Goal: Task Accomplishment & Management: Complete application form

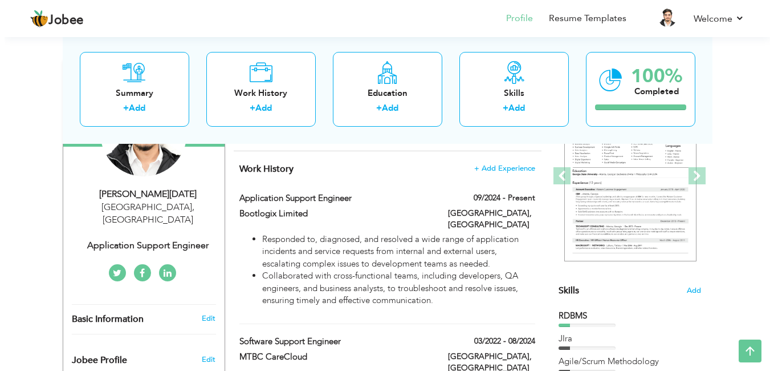
scroll to position [162, 0]
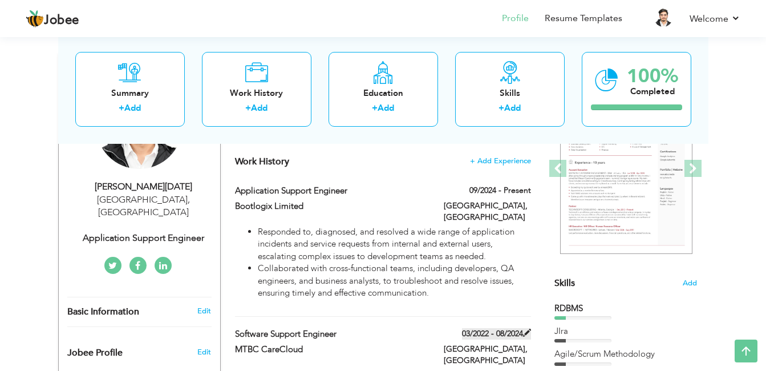
click at [525, 328] on span at bounding box center [527, 332] width 8 height 8
type input "Software Support Engineer"
type input "MTBC CareCloud"
type input "03/2022"
type input "08/2024"
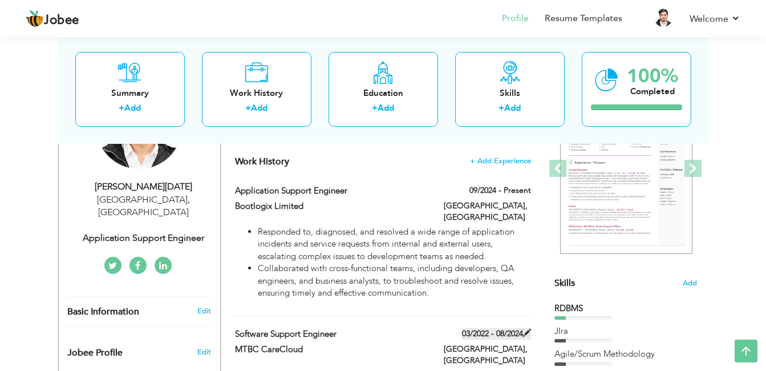
type input "[GEOGRAPHIC_DATA]"
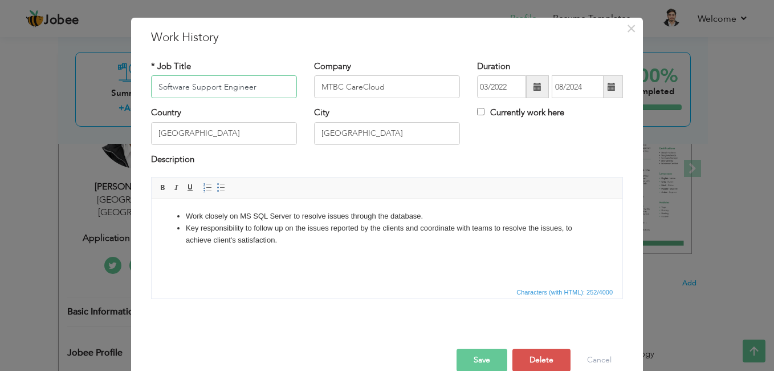
scroll to position [40, 0]
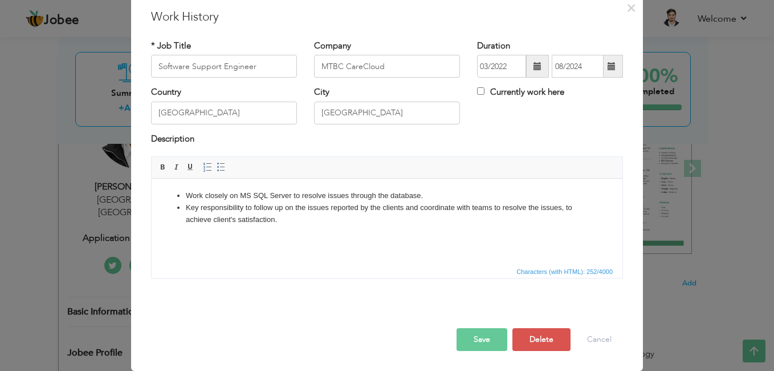
click at [488, 343] on button "Save" at bounding box center [482, 339] width 51 height 23
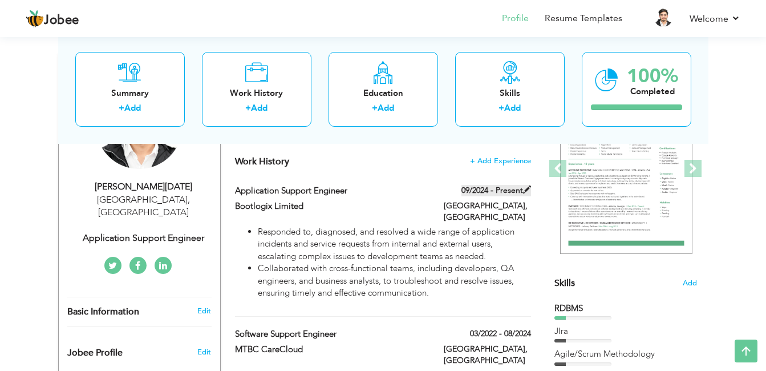
click at [525, 188] on span at bounding box center [527, 189] width 8 height 8
type input "Application Support Engineer"
type input "Bootlogix Limited"
type input "09/2024"
type input "[GEOGRAPHIC_DATA]"
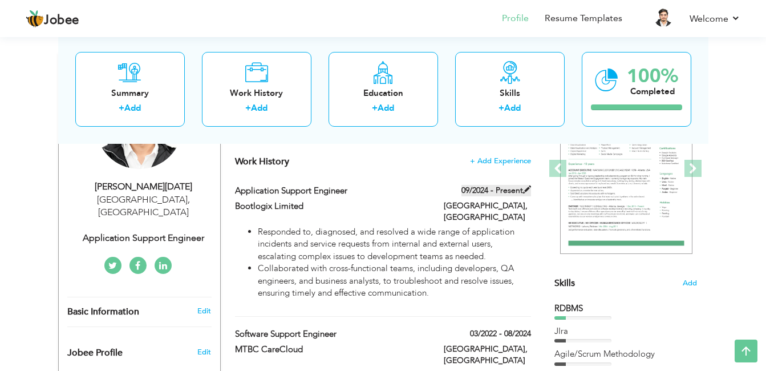
checkbox input "true"
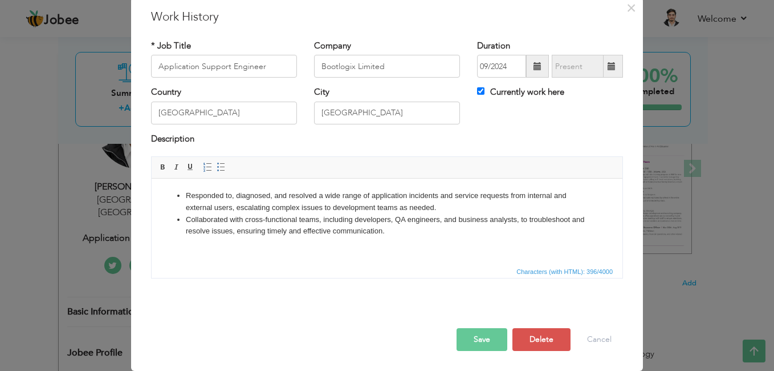
click at [464, 335] on button "Save" at bounding box center [482, 339] width 51 height 23
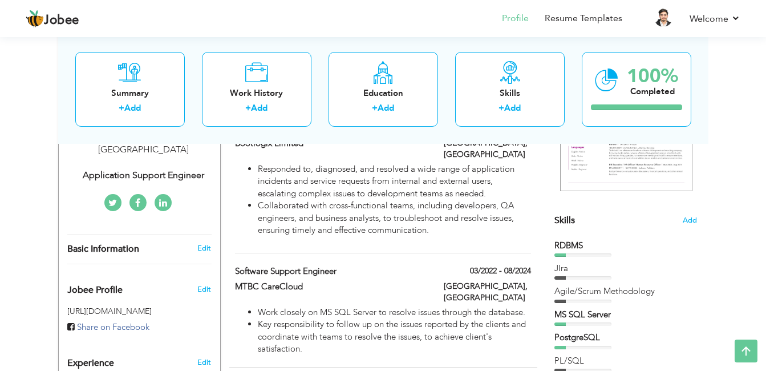
scroll to position [230, 0]
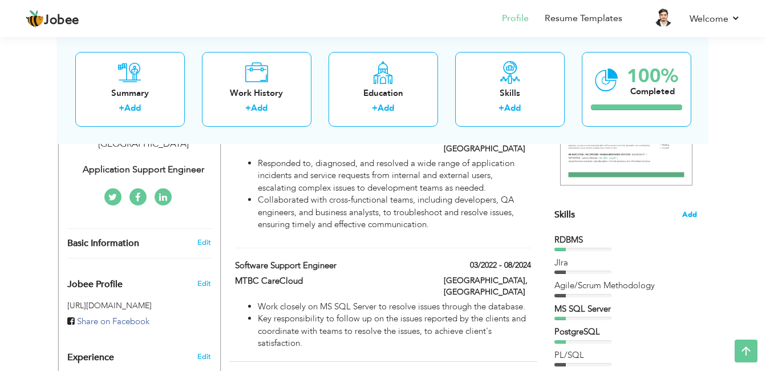
click at [692, 214] on span "Add" at bounding box center [689, 214] width 15 height 11
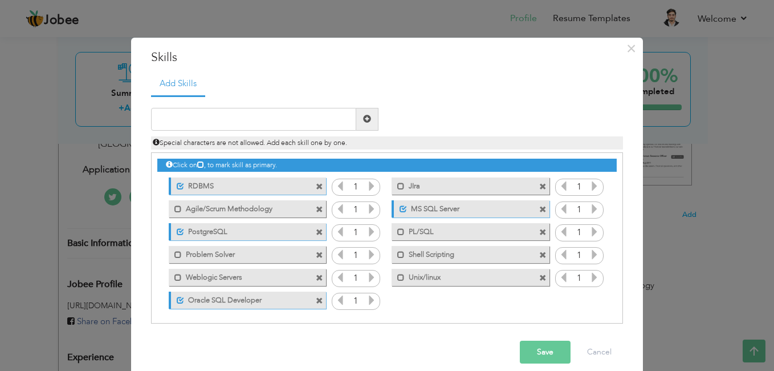
click at [316, 275] on span at bounding box center [319, 277] width 7 height 7
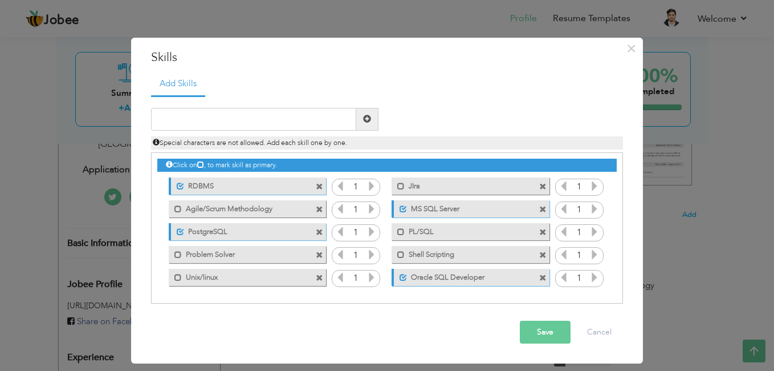
click at [543, 252] on span at bounding box center [542, 254] width 7 height 7
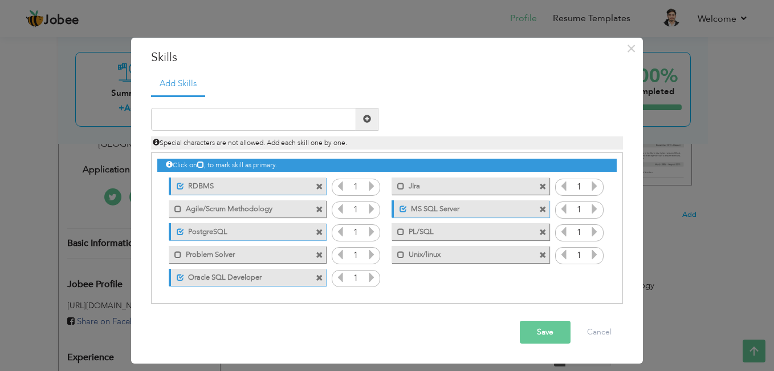
click at [545, 254] on span at bounding box center [542, 254] width 7 height 7
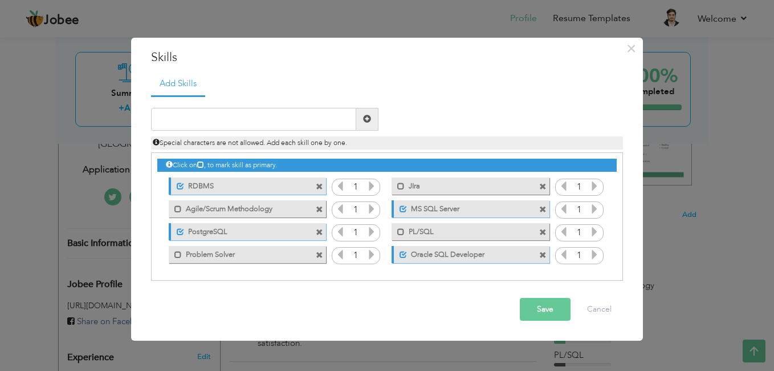
click at [550, 308] on button "Save" at bounding box center [545, 309] width 51 height 23
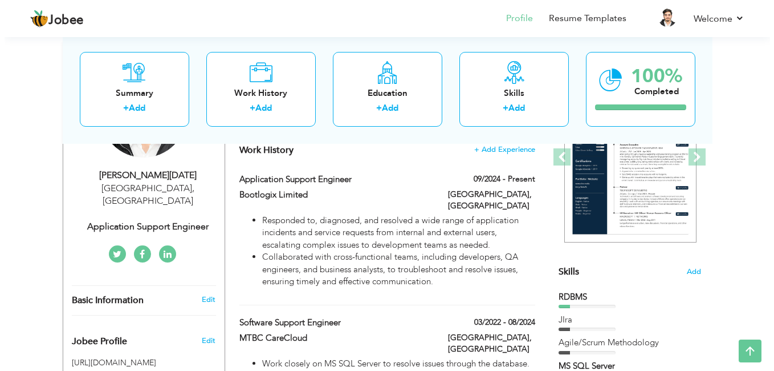
scroll to position [173, 0]
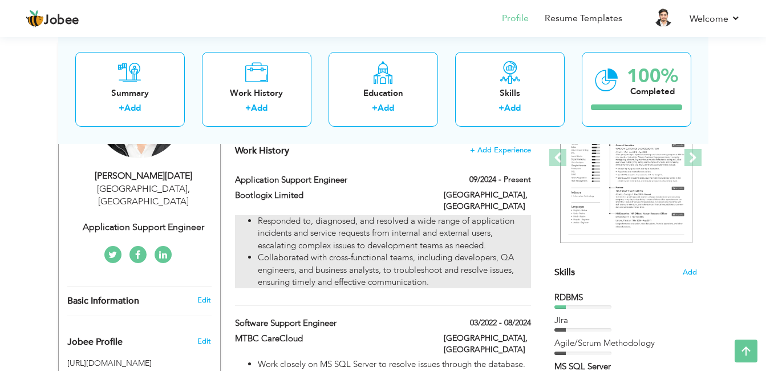
click at [486, 251] on li "Collaborated with cross-functional teams, including developers, QA engineers, a…" at bounding box center [394, 269] width 273 height 36
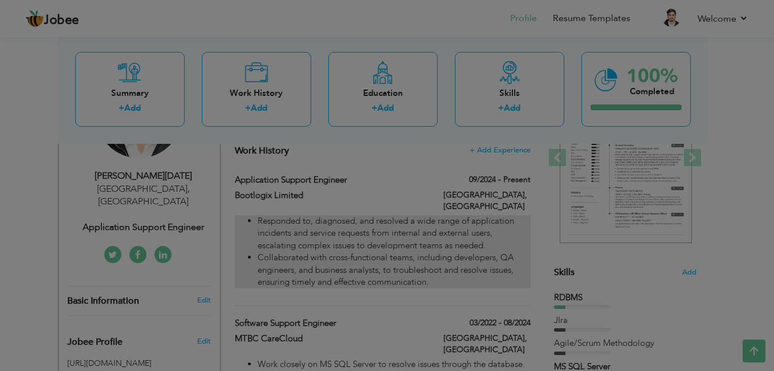
scroll to position [0, 0]
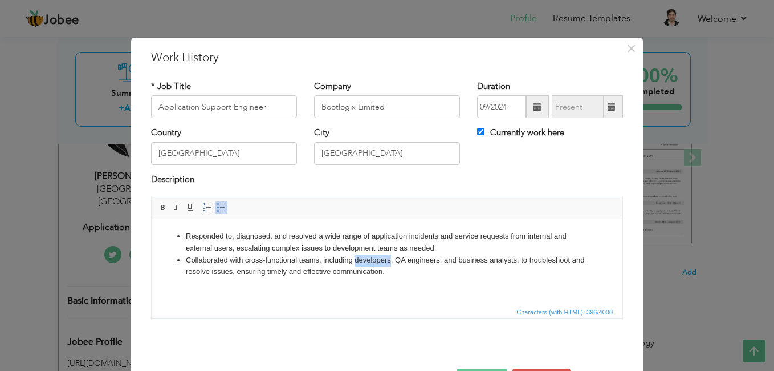
drag, startPoint x: 391, startPoint y: 260, endPoint x: 356, endPoint y: 262, distance: 34.8
click at [356, 262] on li "Collaborated with cross-functional teams, including developers, QA engineers, a…" at bounding box center [387, 266] width 403 height 24
click at [407, 259] on li "Collaborated with cross-functional teams, including , QA engineers, and busines…" at bounding box center [387, 266] width 403 height 24
click at [356, 261] on li "Collaborated with cross-functional teams, including , QA engineers and business…" at bounding box center [387, 266] width 403 height 24
click at [486, 278] on html "Responded to, diagnosed, and resolved a wide range of application incidents and…" at bounding box center [387, 254] width 471 height 70
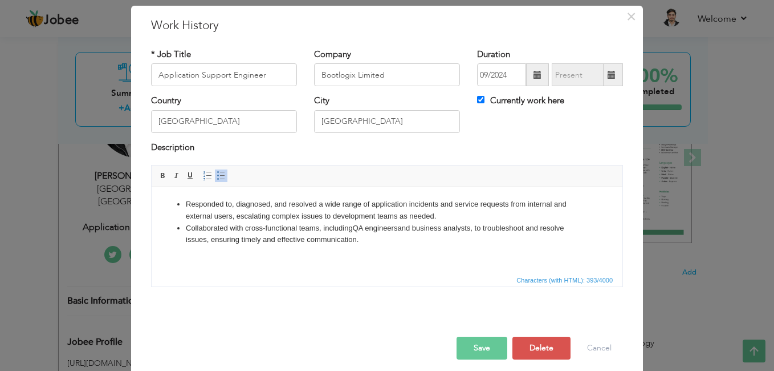
scroll to position [40, 0]
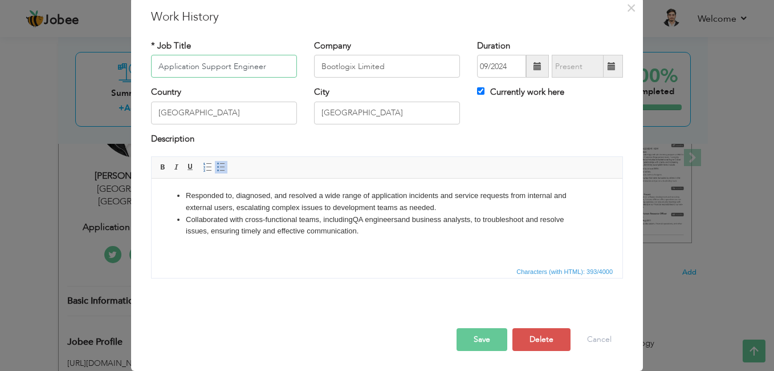
click at [154, 66] on input "Application Support Engineer" at bounding box center [224, 66] width 146 height 23
type input "Software Engineer - Database Developer"
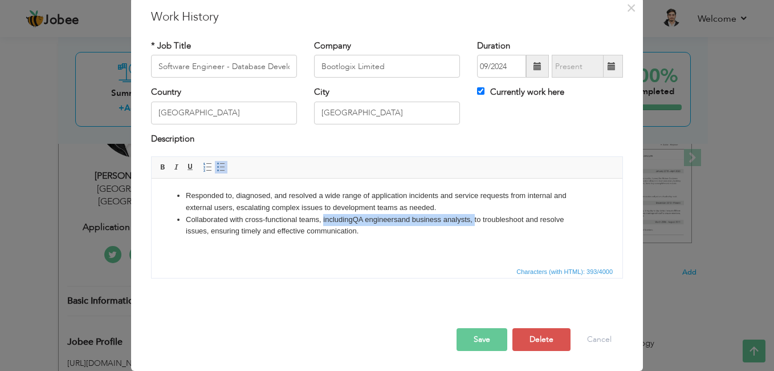
drag, startPoint x: 323, startPoint y: 217, endPoint x: 477, endPoint y: 217, distance: 154.0
click at [477, 217] on li "Collaborated with cross-functional teams, including QA engineers and business a…" at bounding box center [387, 226] width 403 height 24
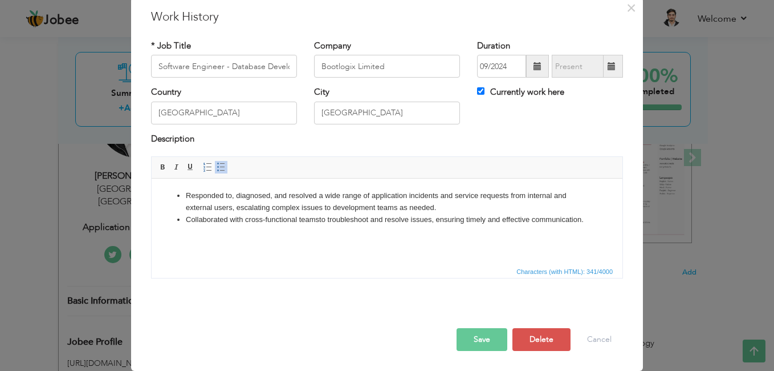
click at [262, 237] on html "Responded to, diagnosed, and resolved a wide range of application incidents and…" at bounding box center [387, 207] width 471 height 58
click at [477, 338] on button "Save" at bounding box center [482, 339] width 51 height 23
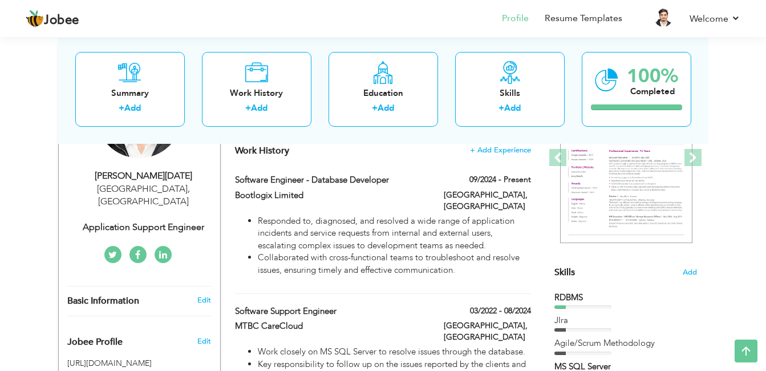
click at [187, 221] on div "Application Support Engineer" at bounding box center [143, 227] width 153 height 13
type input "[PERSON_NAME]"
type input "[DATE]"
type input "[PHONE_NUMBER]"
select select "number:166"
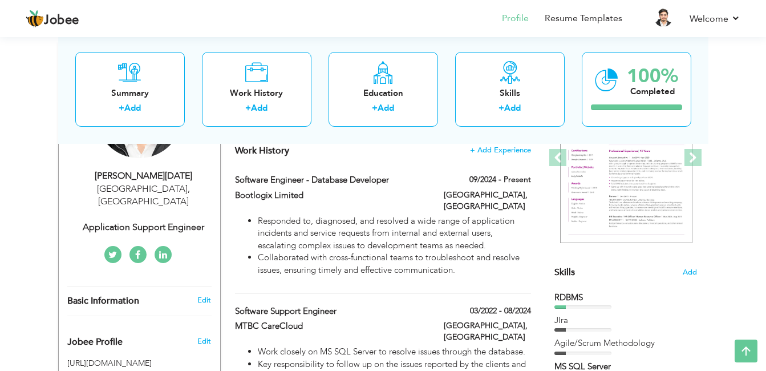
type input "[GEOGRAPHIC_DATA]"
select select "number:3"
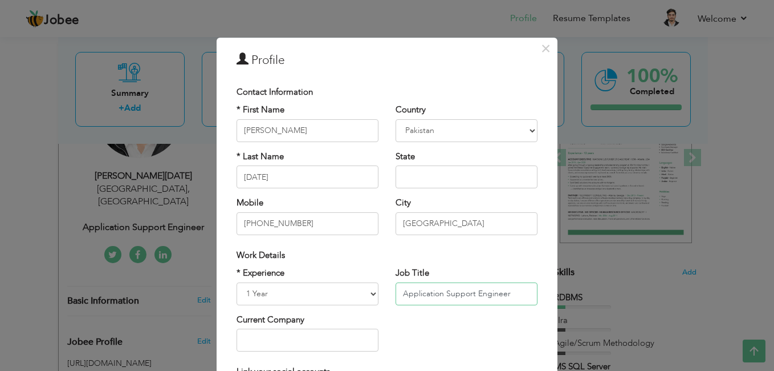
drag, startPoint x: 399, startPoint y: 294, endPoint x: 506, endPoint y: 290, distance: 106.7
click at [506, 290] on input "Application Support Engineer" at bounding box center [467, 293] width 142 height 23
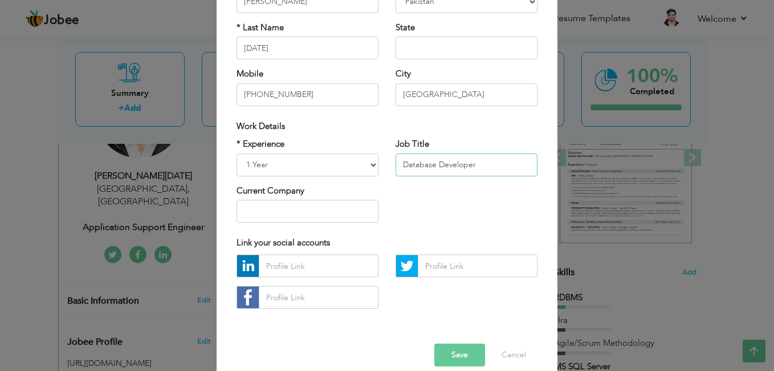
scroll to position [135, 0]
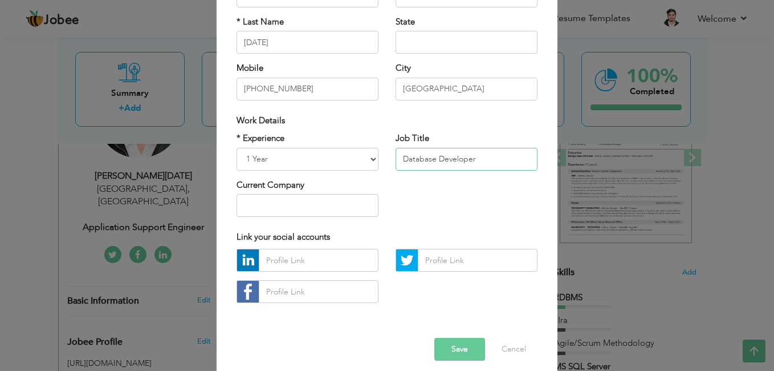
type input "Database Developer"
click at [356, 161] on select "Entry Level Less than 1 Year 1 Year 2 Years 3 Years 4 Years 5 Years 6 Years 7 Y…" at bounding box center [308, 159] width 142 height 23
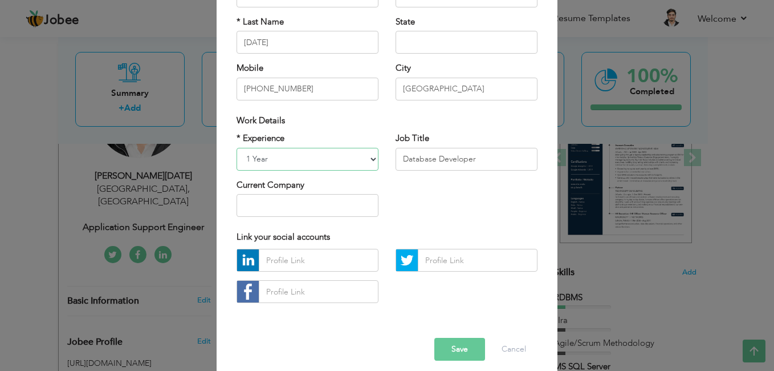
select select "number:5"
click at [237, 148] on select "Entry Level Less than 1 Year 1 Year 2 Years 3 Years 4 Years 5 Years 6 Years 7 Y…" at bounding box center [308, 159] width 142 height 23
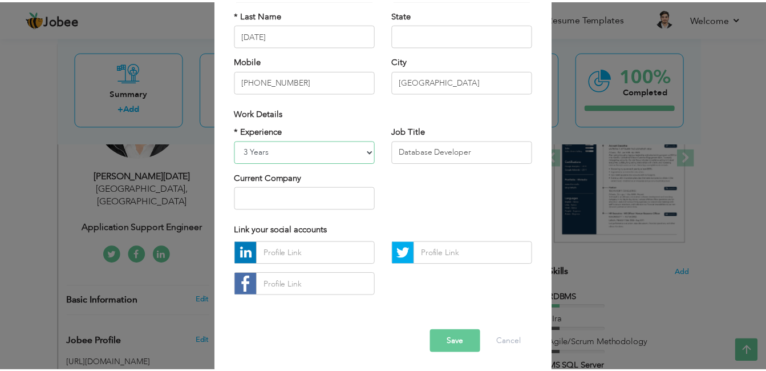
scroll to position [144, 0]
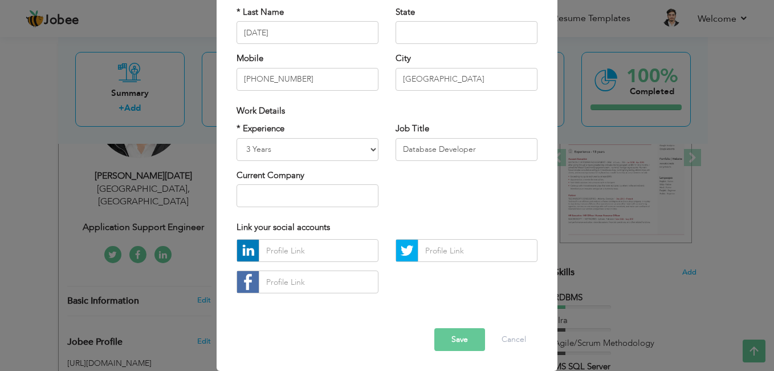
click at [448, 335] on button "Save" at bounding box center [459, 339] width 51 height 23
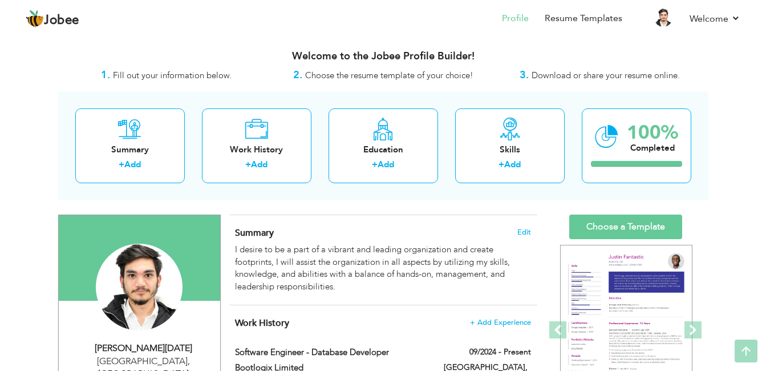
scroll to position [0, 0]
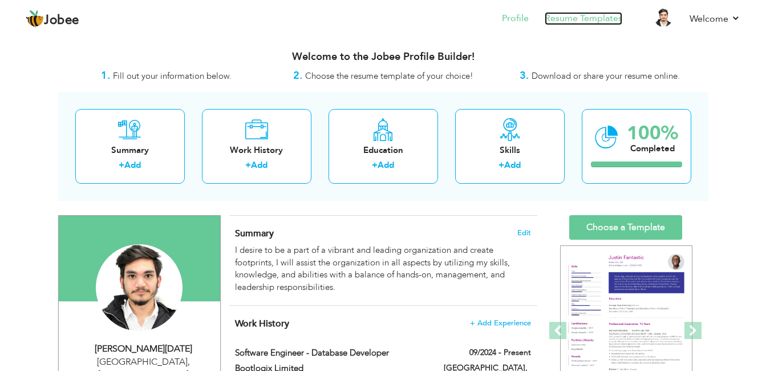
click at [602, 20] on link "Resume Templates" at bounding box center [584, 18] width 78 height 13
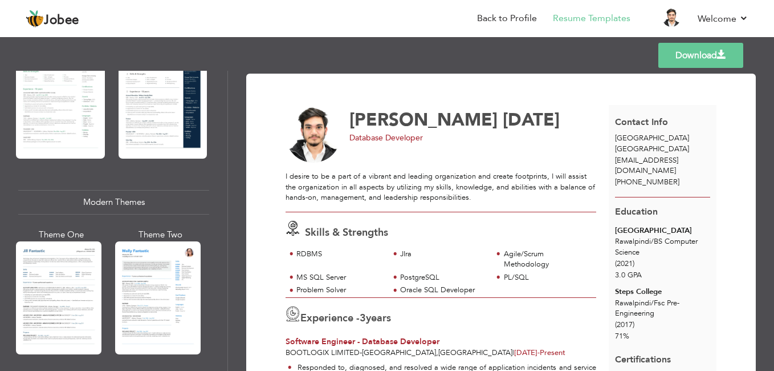
scroll to position [416, 0]
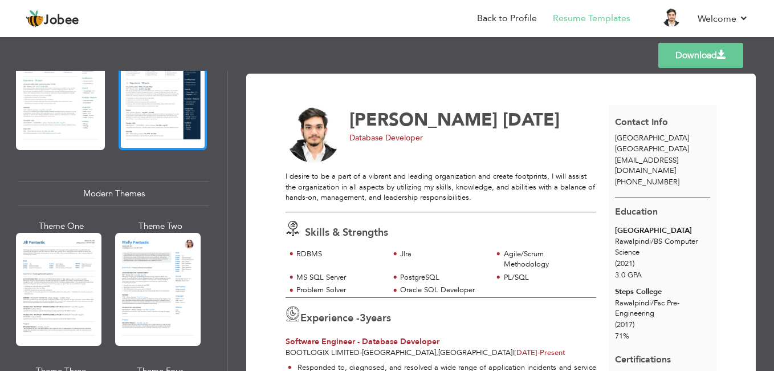
click at [161, 119] on div at bounding box center [163, 91] width 89 height 117
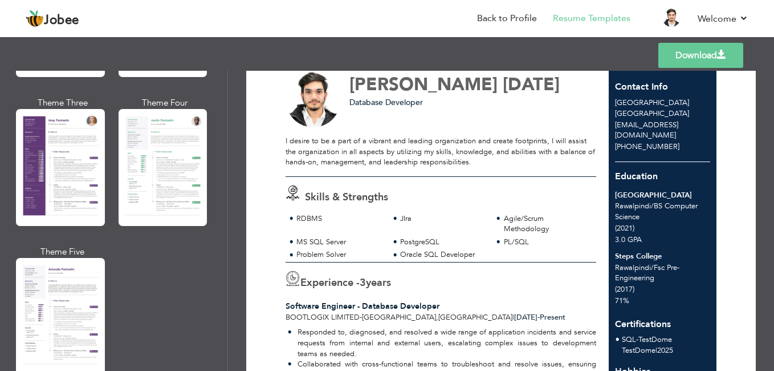
scroll to position [1031, 0]
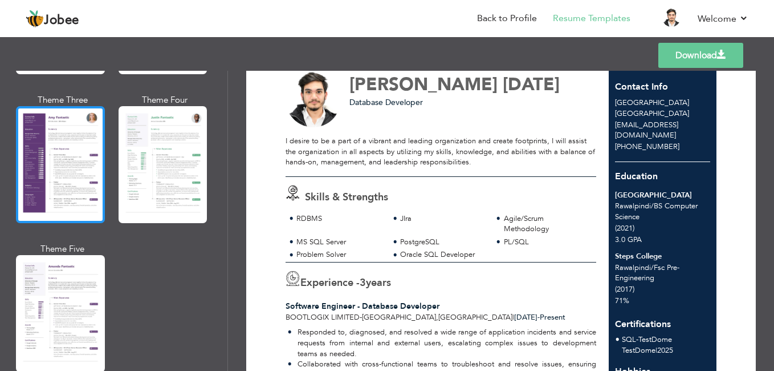
click at [80, 176] on div at bounding box center [60, 164] width 89 height 117
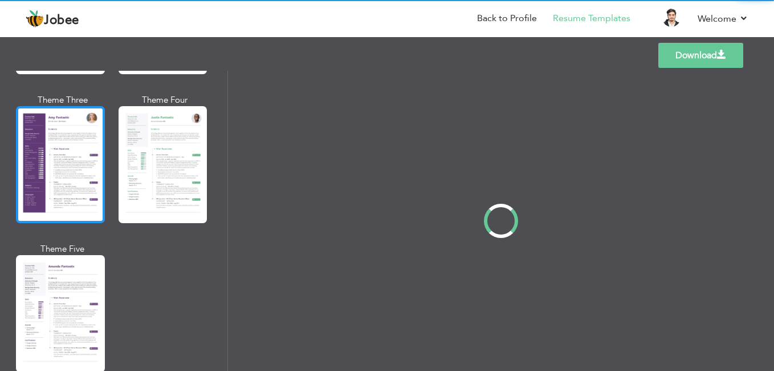
scroll to position [0, 0]
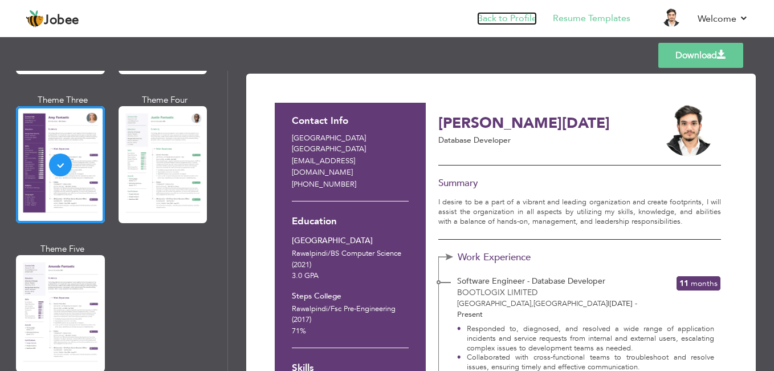
click at [523, 18] on link "Back to Profile" at bounding box center [507, 18] width 60 height 13
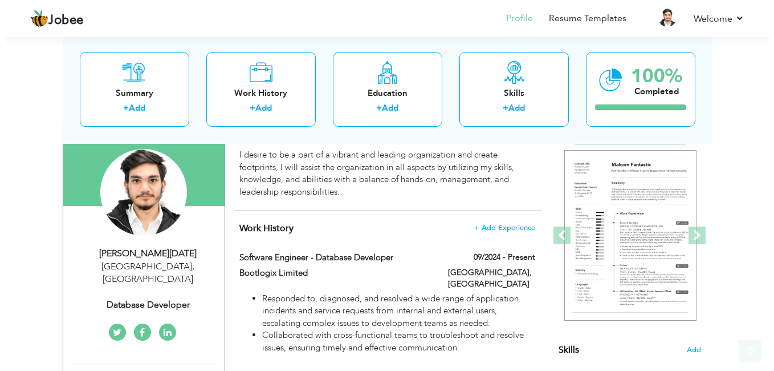
scroll to position [96, 0]
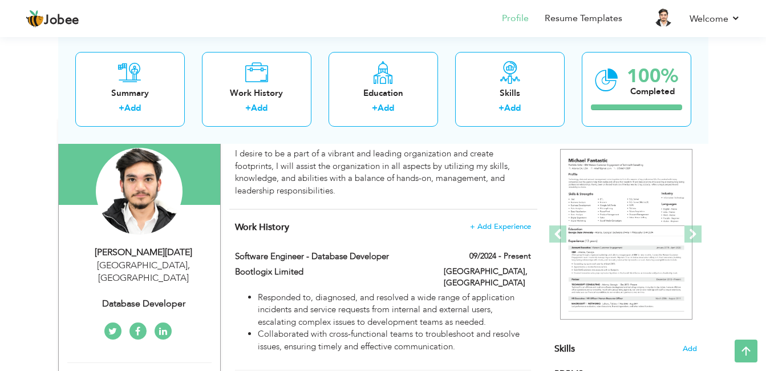
click at [177, 297] on div "Database Developer" at bounding box center [143, 303] width 153 height 13
type input "[PERSON_NAME]"
type input "[DATE]"
type input "[PHONE_NUMBER]"
select select "number:166"
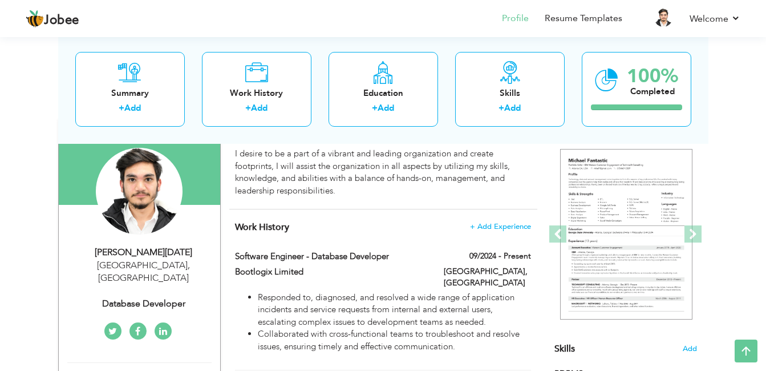
type input "[GEOGRAPHIC_DATA]"
select select "number:5"
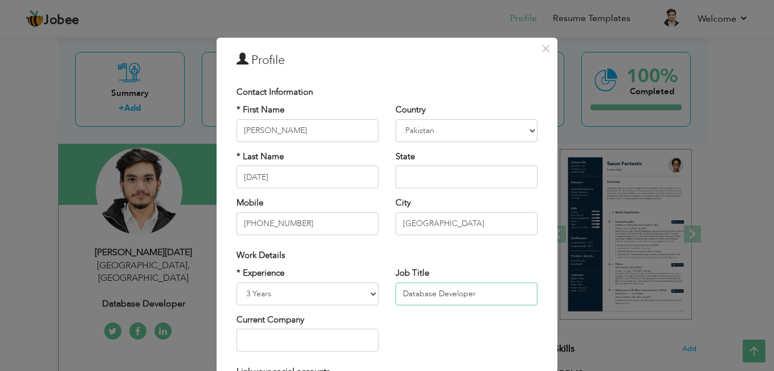
drag, startPoint x: 400, startPoint y: 294, endPoint x: 478, endPoint y: 292, distance: 78.7
click at [478, 292] on input "Database Developer" at bounding box center [467, 293] width 142 height 23
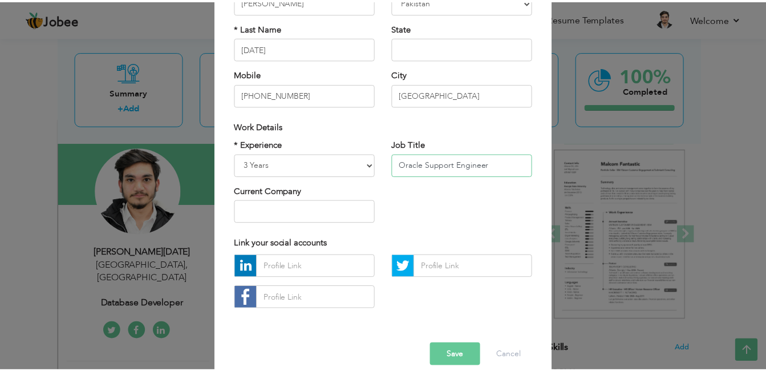
scroll to position [144, 0]
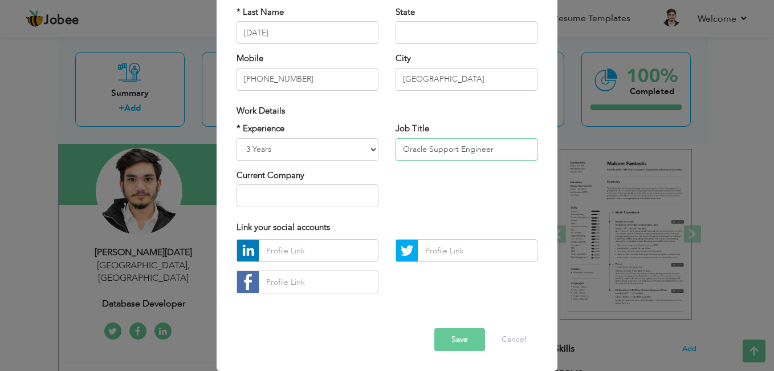
type input "Oracle Support Engineer"
click at [462, 335] on button "Save" at bounding box center [459, 339] width 51 height 23
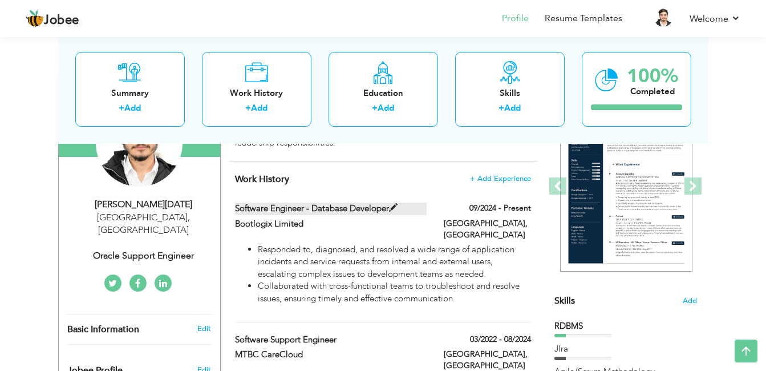
click at [372, 209] on label "Software Engineer - Database Developer" at bounding box center [331, 208] width 192 height 12
type input "Software Engineer - Database Developer"
type input "Bootlogix Limited"
type input "09/2024"
type input "[GEOGRAPHIC_DATA]"
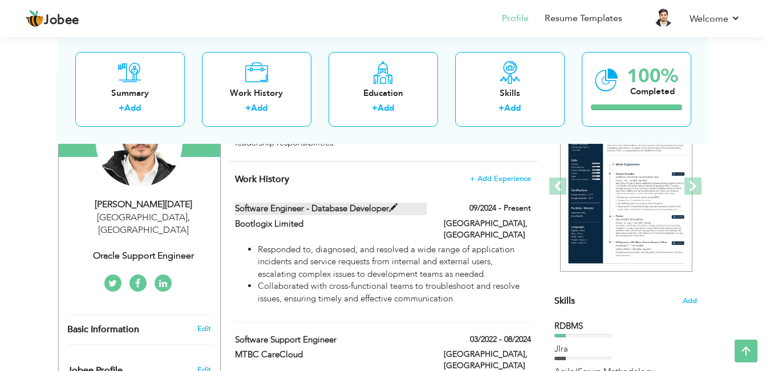
type input "[GEOGRAPHIC_DATA]"
checkbox input "true"
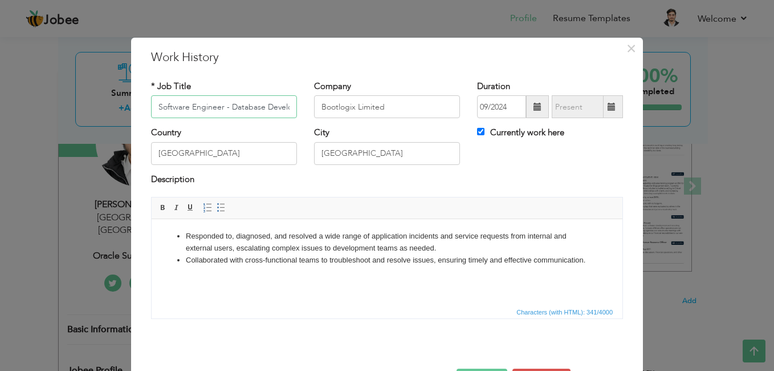
scroll to position [0, 14]
drag, startPoint x: 214, startPoint y: 108, endPoint x: 287, endPoint y: 105, distance: 73.0
click at [287, 105] on input "Software Engineer - Database Developer" at bounding box center [224, 106] width 146 height 23
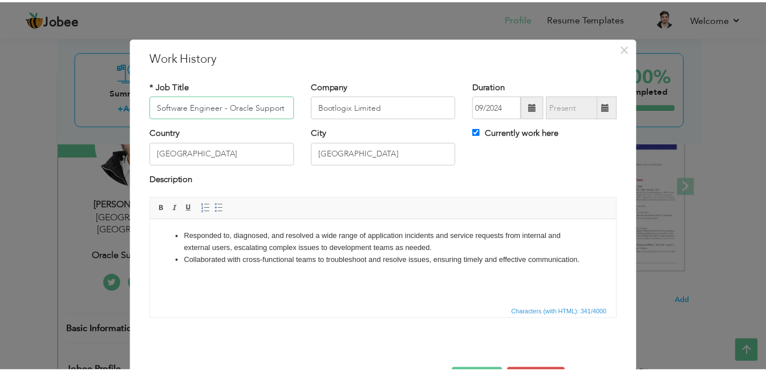
scroll to position [40, 0]
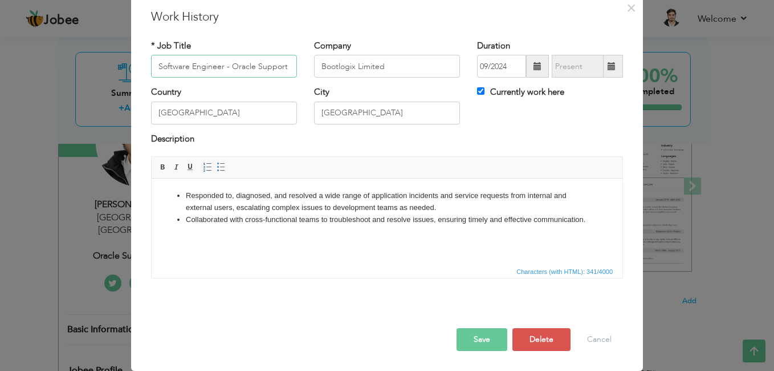
type input "Software Engineer - Oracle Support"
click at [478, 340] on button "Save" at bounding box center [482, 339] width 51 height 23
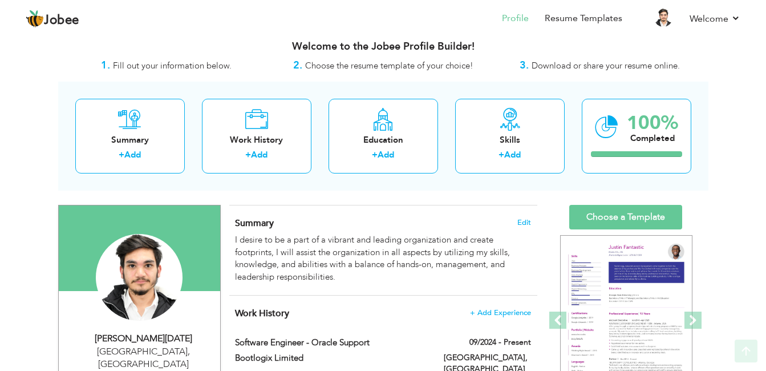
scroll to position [0, 0]
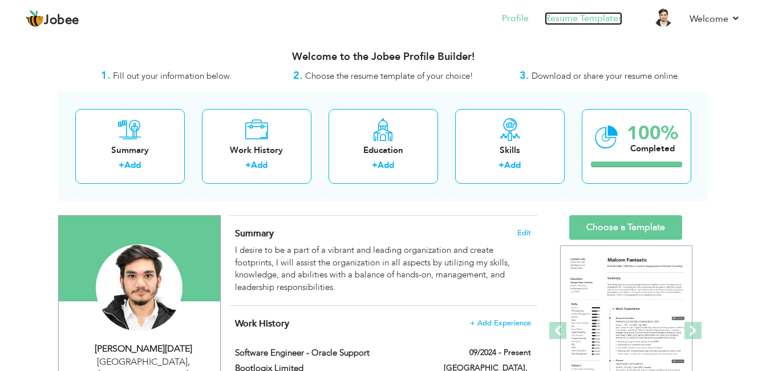
click at [583, 22] on link "Resume Templates" at bounding box center [584, 18] width 78 height 13
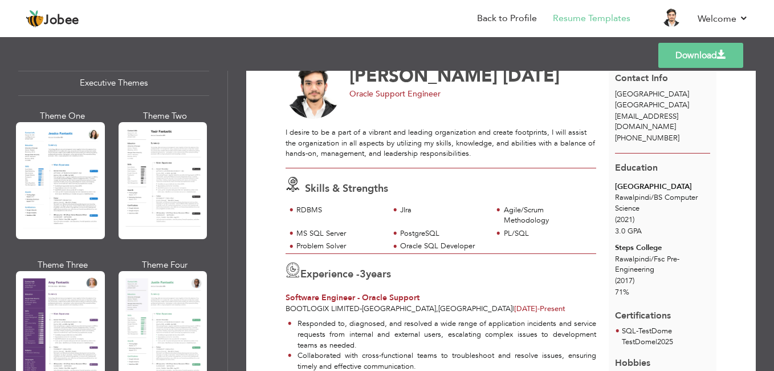
scroll to position [874, 0]
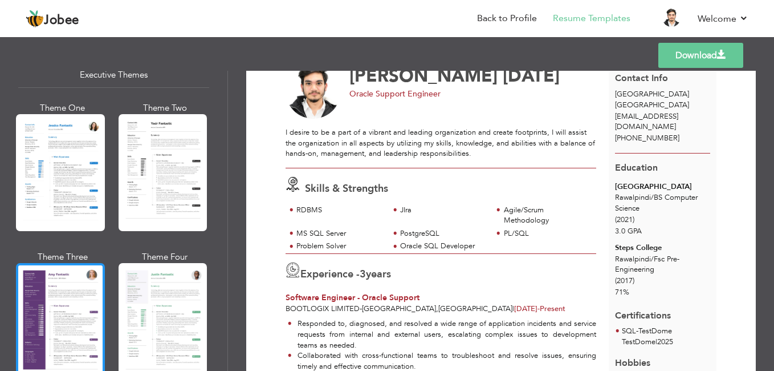
click at [70, 287] on div at bounding box center [60, 321] width 89 height 117
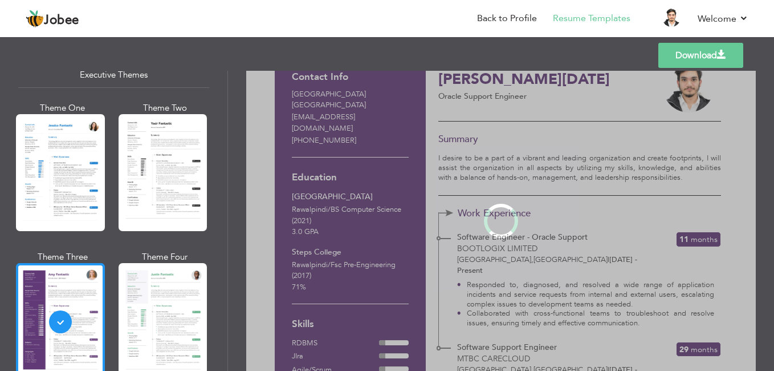
scroll to position [0, 0]
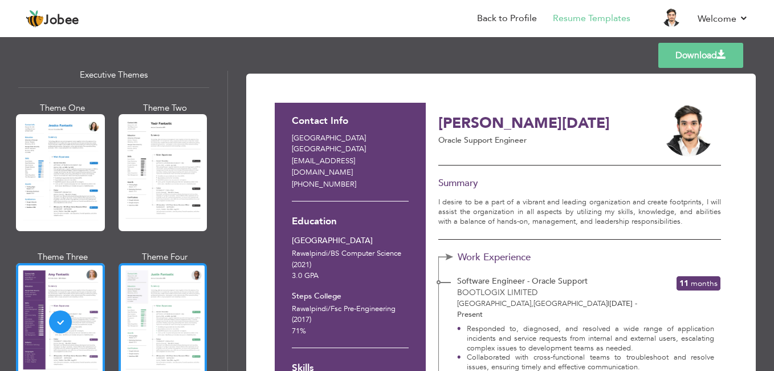
click at [152, 310] on div at bounding box center [163, 321] width 89 height 117
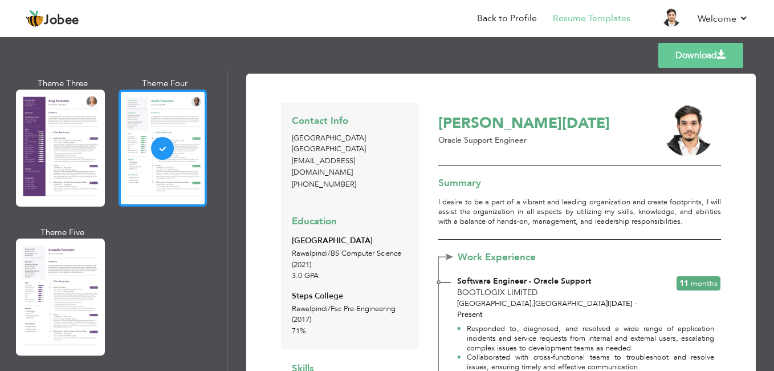
scroll to position [1068, 0]
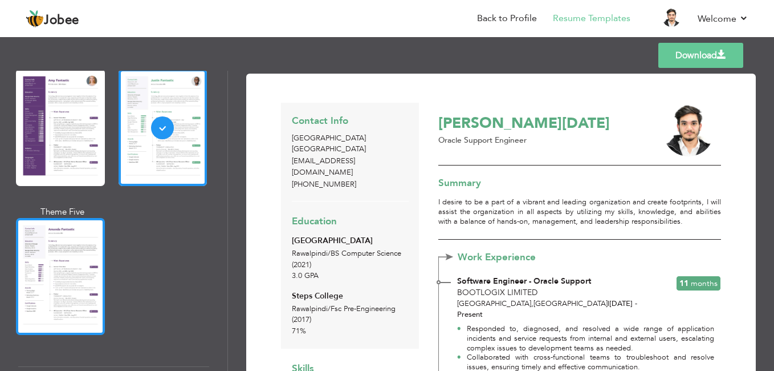
click at [67, 285] on div at bounding box center [60, 276] width 89 height 117
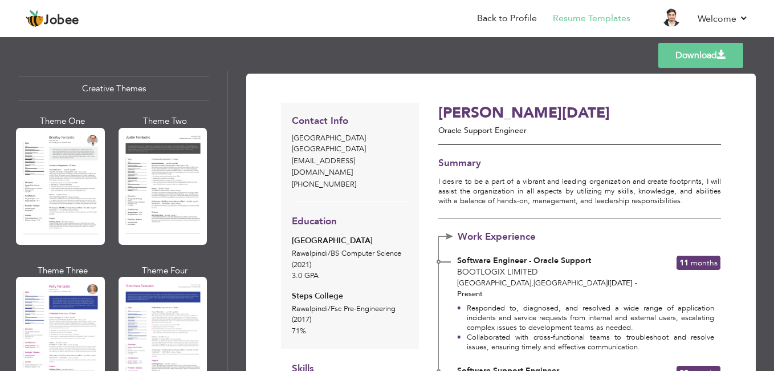
scroll to position [1366, 0]
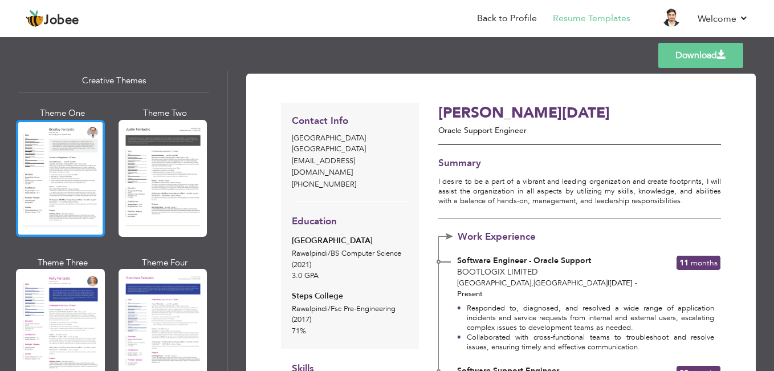
click at [76, 217] on div at bounding box center [60, 178] width 89 height 117
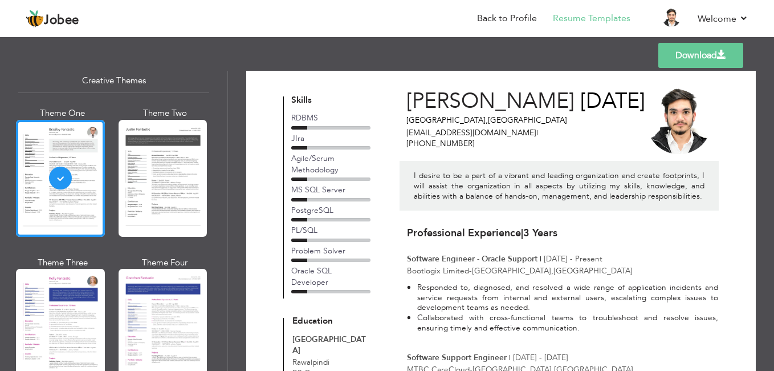
scroll to position [0, 0]
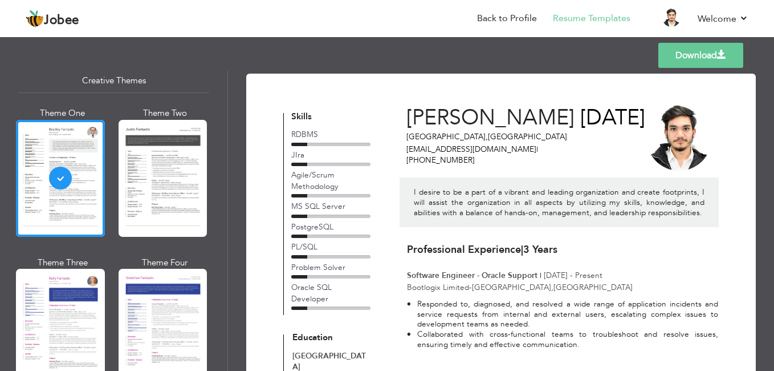
click at [713, 58] on link "Download" at bounding box center [701, 55] width 85 height 25
